Goal: Transaction & Acquisition: Purchase product/service

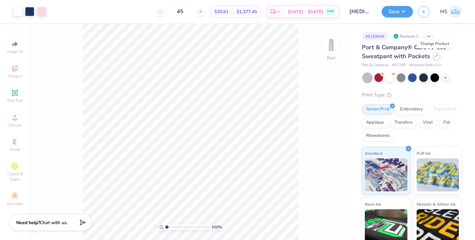
click at [435, 57] on icon at bounding box center [436, 55] width 3 height 3
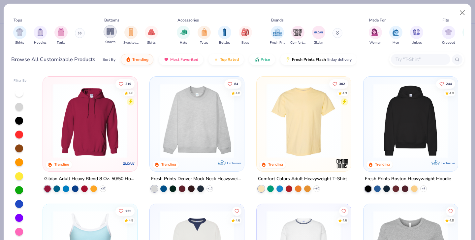
click at [113, 36] on div "filter for Shorts" at bounding box center [110, 31] width 13 height 13
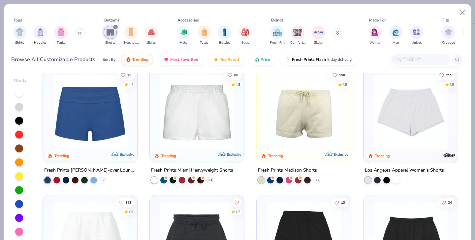
scroll to position [14, 0]
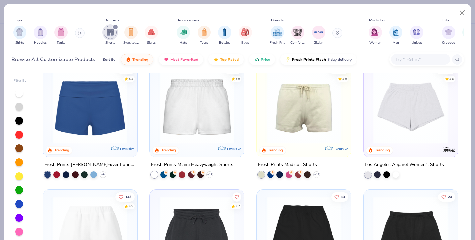
click at [408, 133] on img at bounding box center [410, 106] width 81 height 75
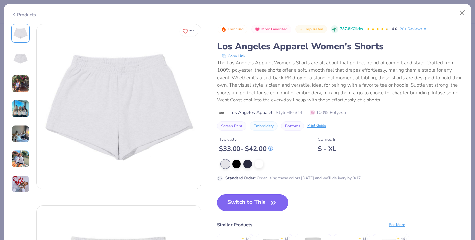
click at [261, 199] on button "Switch to This" at bounding box center [253, 202] width 72 height 17
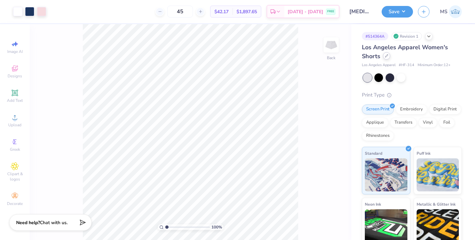
click at [386, 55] on icon at bounding box center [386, 55] width 3 height 3
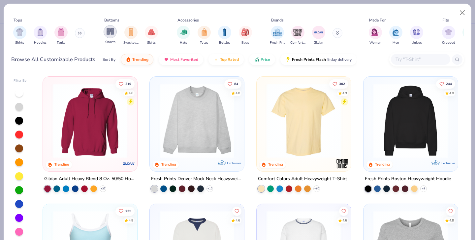
click at [112, 31] on img "filter for Shorts" at bounding box center [111, 32] width 8 height 8
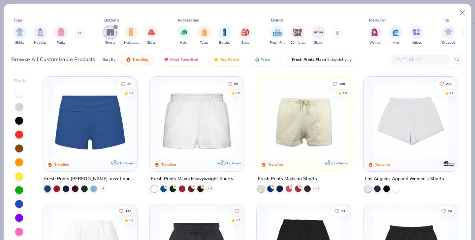
click at [233, 136] on img at bounding box center [196, 120] width 81 height 75
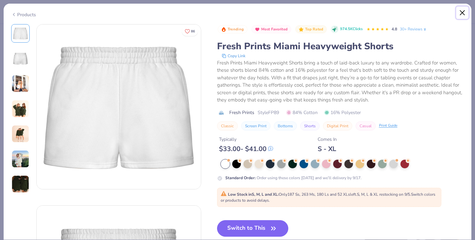
click at [460, 11] on button "Close" at bounding box center [463, 13] width 13 height 13
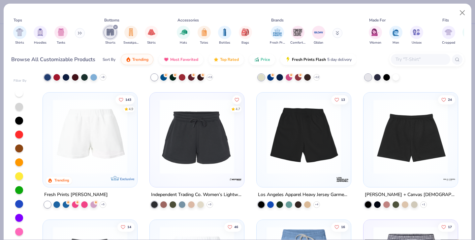
scroll to position [112, 0]
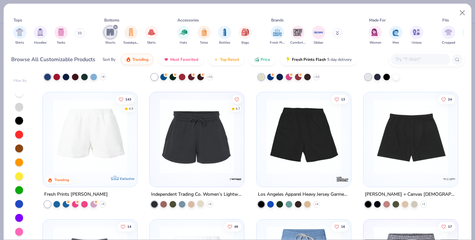
click at [199, 201] on div at bounding box center [200, 203] width 7 height 7
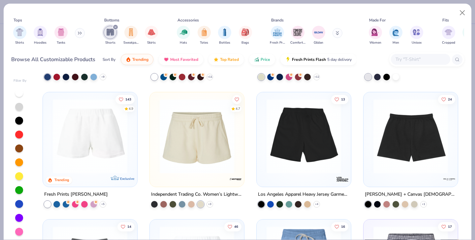
click at [108, 165] on img at bounding box center [90, 136] width 81 height 75
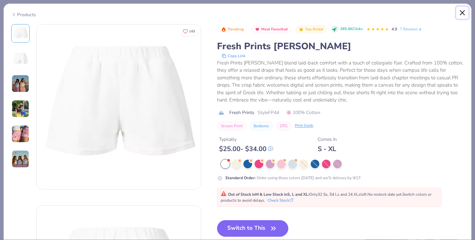
click at [461, 10] on button "Close" at bounding box center [463, 13] width 13 height 13
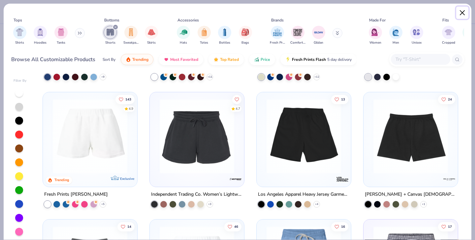
click at [464, 13] on button "Close" at bounding box center [463, 13] width 13 height 13
